Goal: Information Seeking & Learning: Understand process/instructions

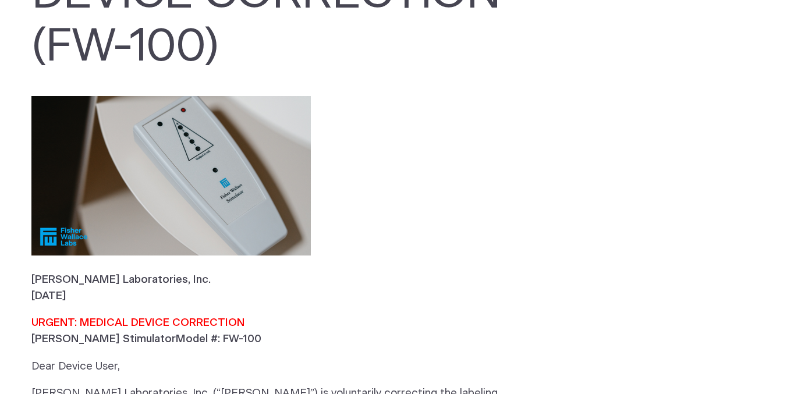
scroll to position [368, 0]
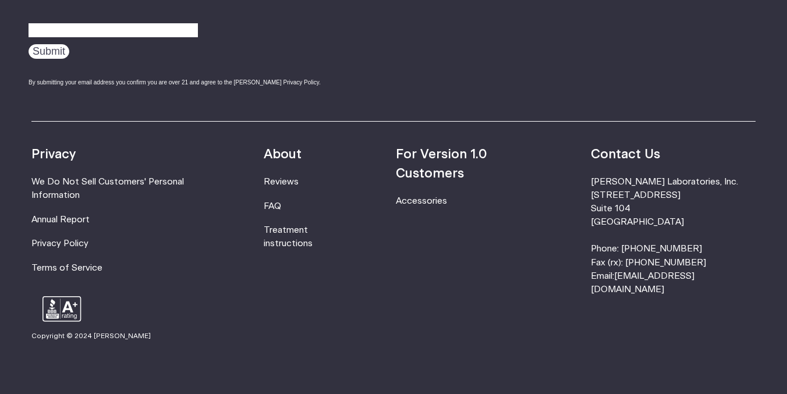
scroll to position [1865, 0]
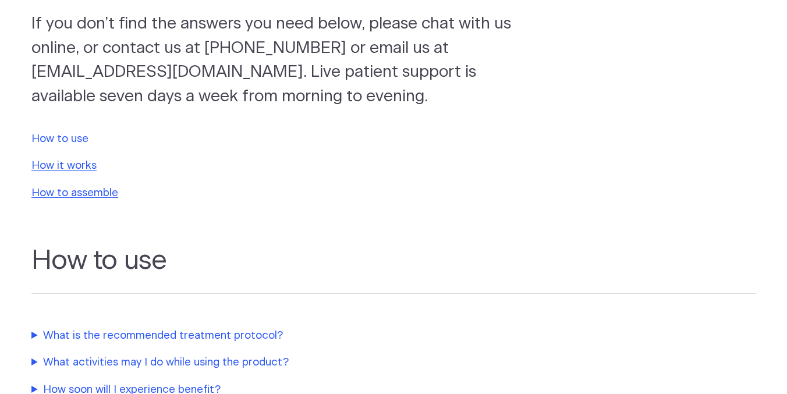
click at [62, 137] on link "How to use" at bounding box center [59, 138] width 57 height 11
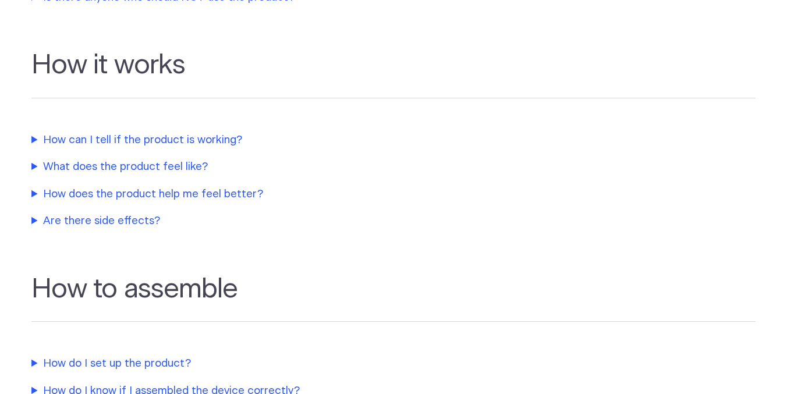
scroll to position [574, 0]
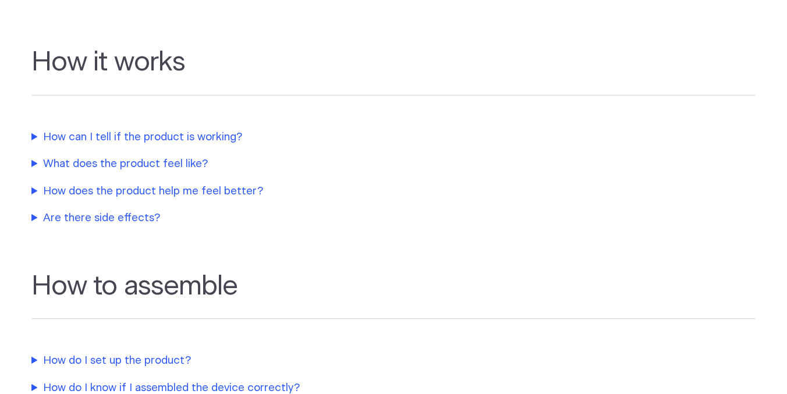
click at [156, 137] on summary "How can I tell if the product is working?" at bounding box center [275, 137] width 489 height 16
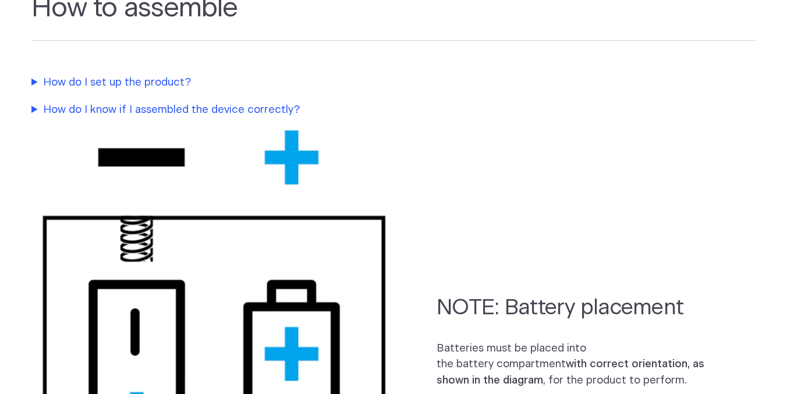
scroll to position [921, 0]
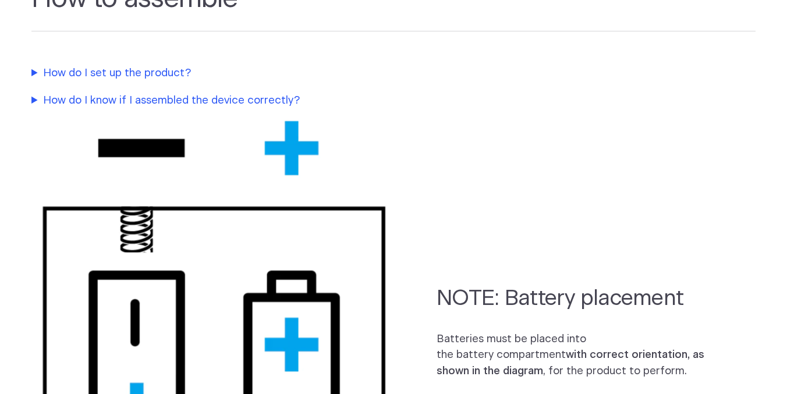
click at [51, 69] on summary "How do I set up the product?" at bounding box center [275, 73] width 489 height 16
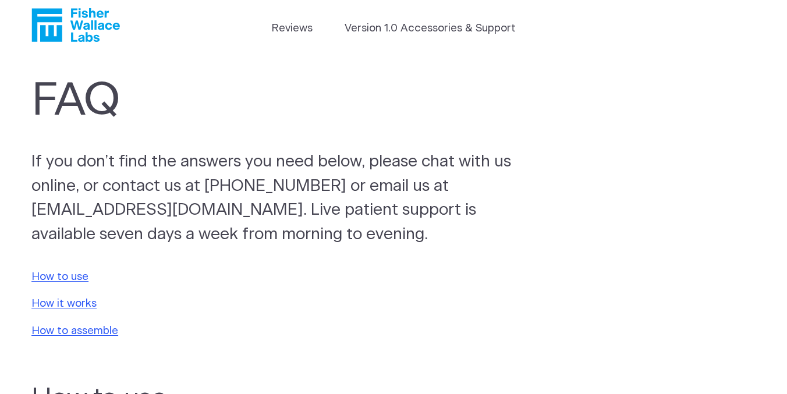
scroll to position [0, 0]
